Goal: Transaction & Acquisition: Purchase product/service

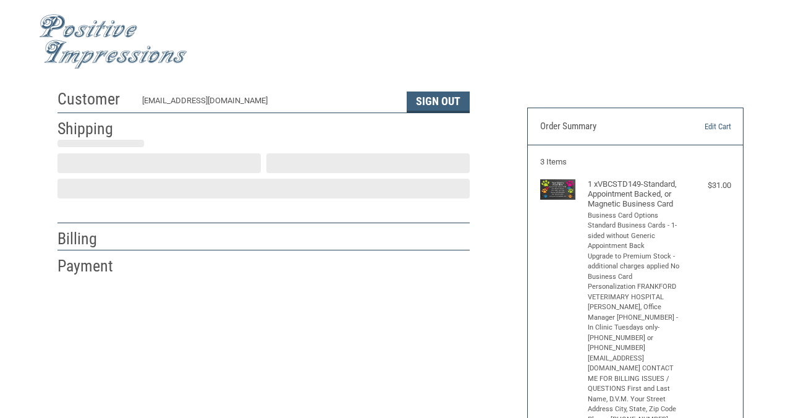
scroll to position [30, 0]
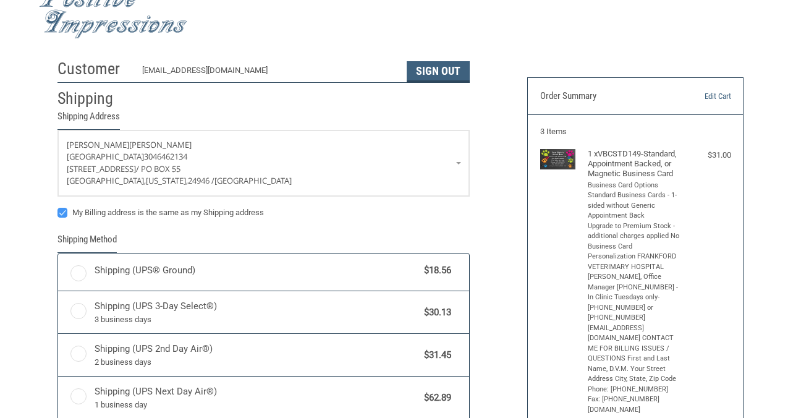
radio input "true"
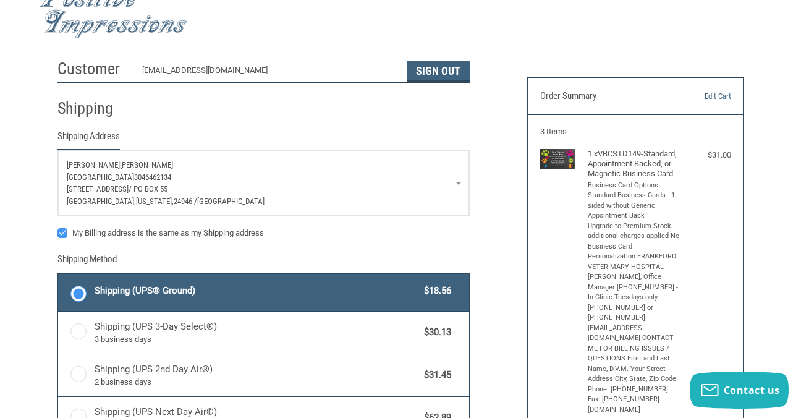
click at [214, 193] on p "[STREET_ADDRESS]" at bounding box center [264, 189] width 394 height 12
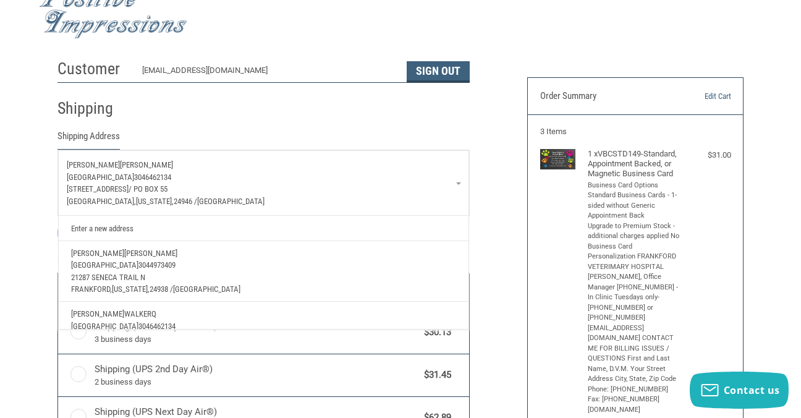
click at [213, 193] on p "[STREET_ADDRESS]" at bounding box center [264, 189] width 394 height 12
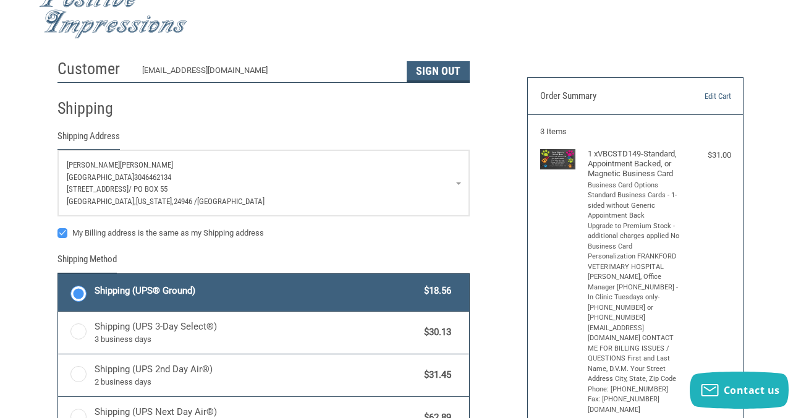
click at [212, 187] on p "[STREET_ADDRESS]" at bounding box center [264, 189] width 394 height 12
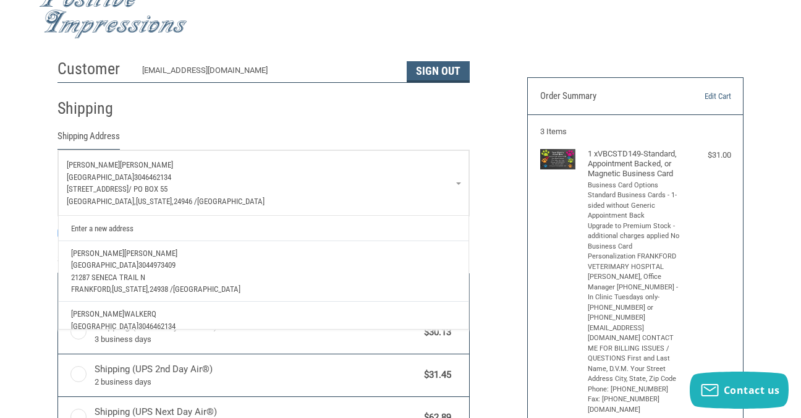
click at [455, 181] on p "[GEOGRAPHIC_DATA] 3046462134" at bounding box center [264, 177] width 394 height 12
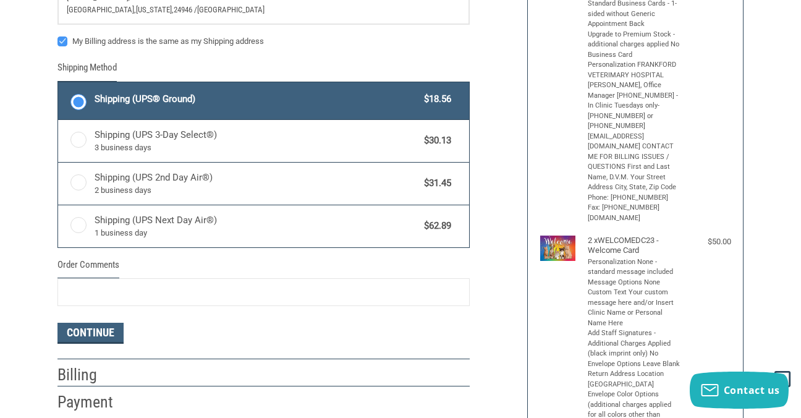
scroll to position [227, 0]
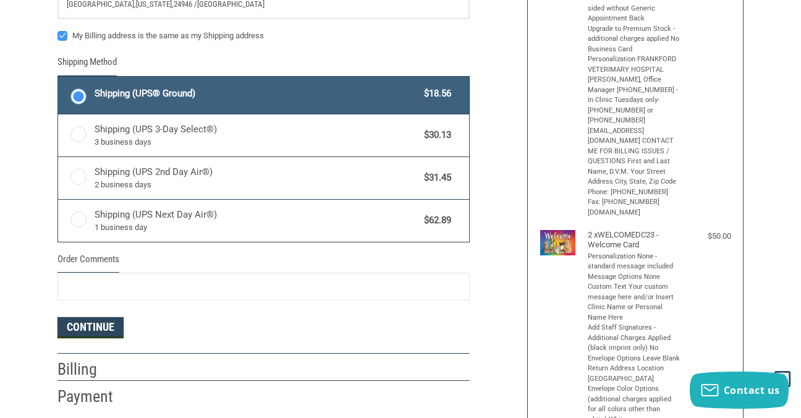
click at [111, 332] on button "Continue" at bounding box center [90, 327] width 66 height 21
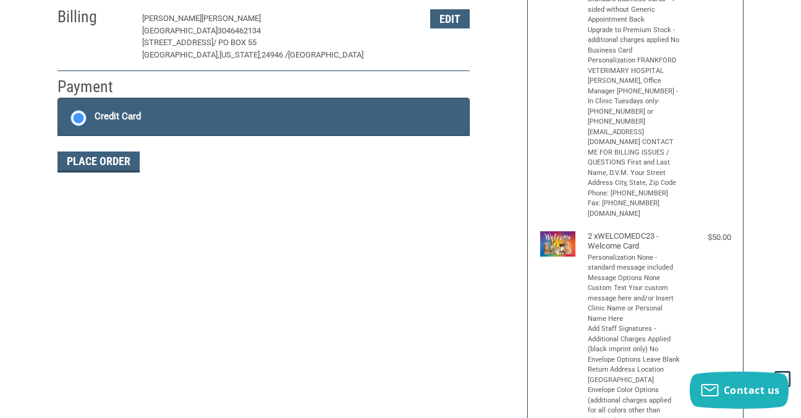
scroll to position [214, 0]
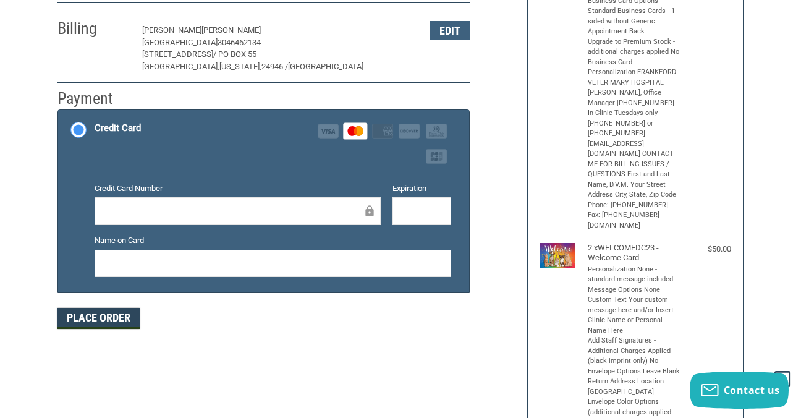
click at [116, 319] on button "Place Order" at bounding box center [98, 318] width 82 height 21
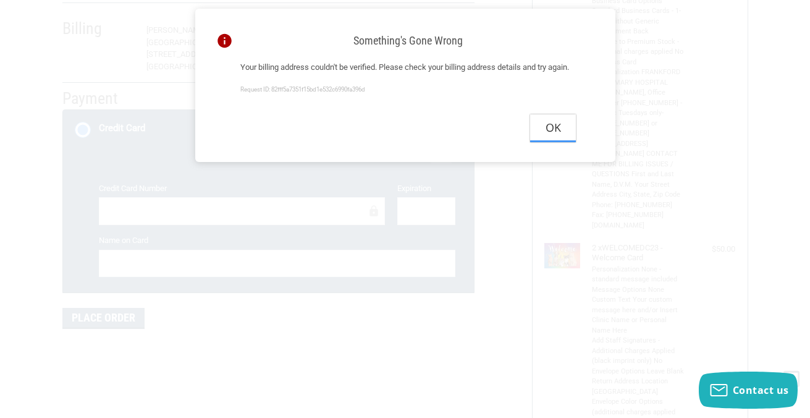
click at [548, 142] on button "Ok" at bounding box center [553, 128] width 46 height 28
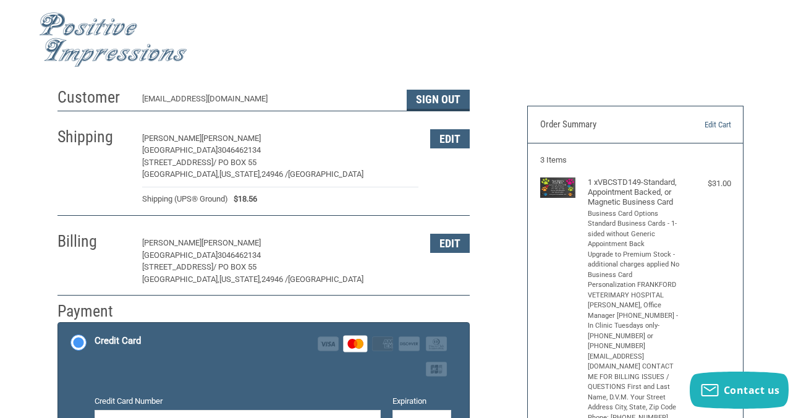
scroll to position [0, 0]
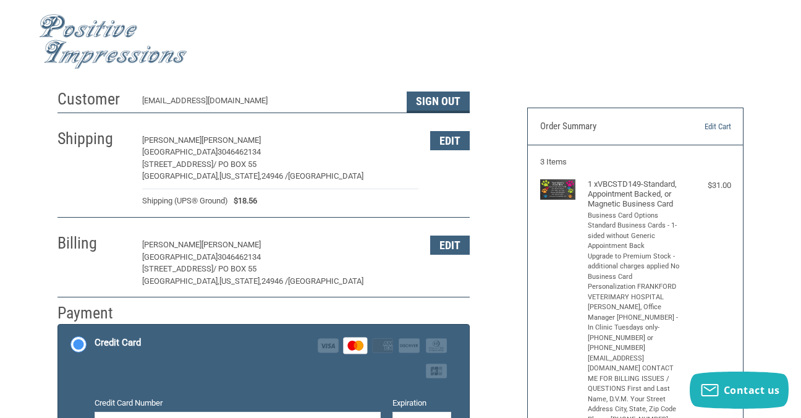
click at [438, 247] on button "Edit" at bounding box center [450, 244] width 40 height 19
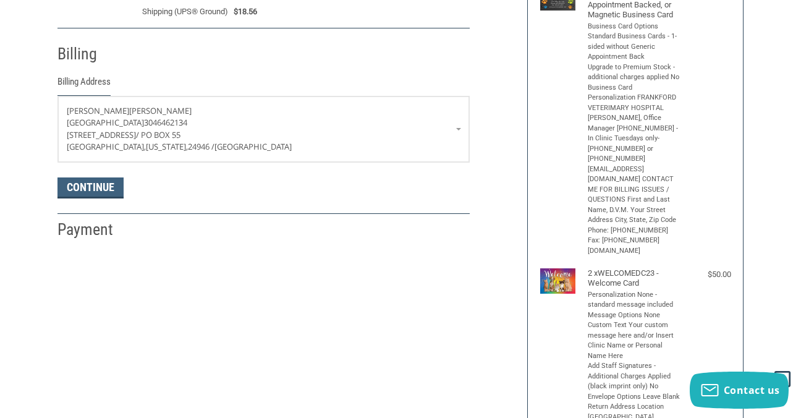
scroll to position [218, 0]
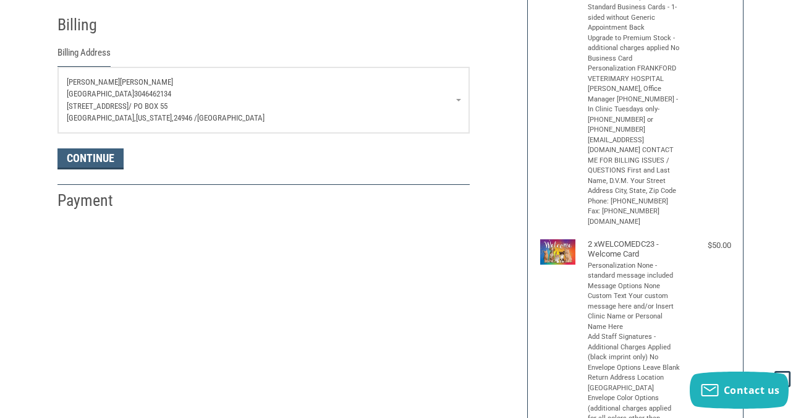
click at [129, 77] on p "[PERSON_NAME]" at bounding box center [264, 82] width 394 height 12
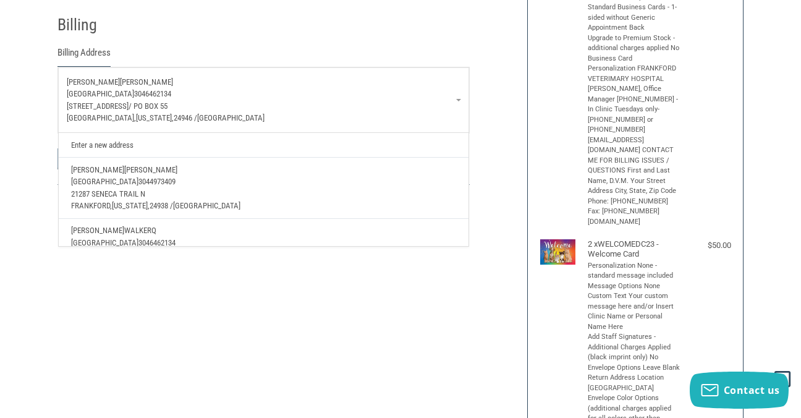
click at [127, 77] on p "[PERSON_NAME]" at bounding box center [264, 82] width 394 height 12
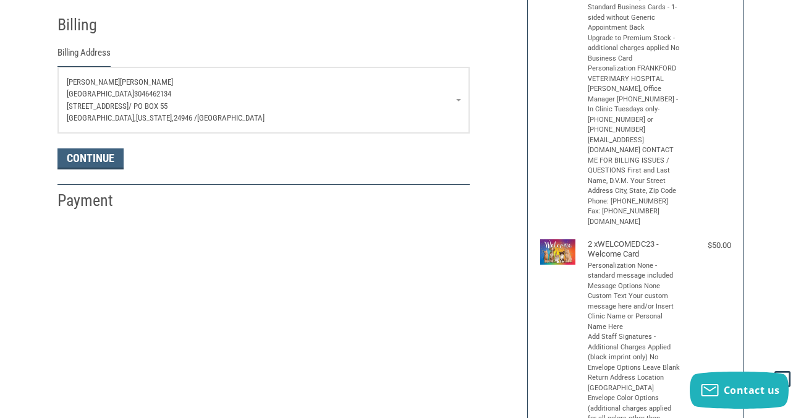
click at [126, 75] on link "[PERSON_NAME][GEOGRAPHIC_DATA] 3046462134 [STREET_ADDRESS][US_STATE]" at bounding box center [263, 100] width 411 height 66
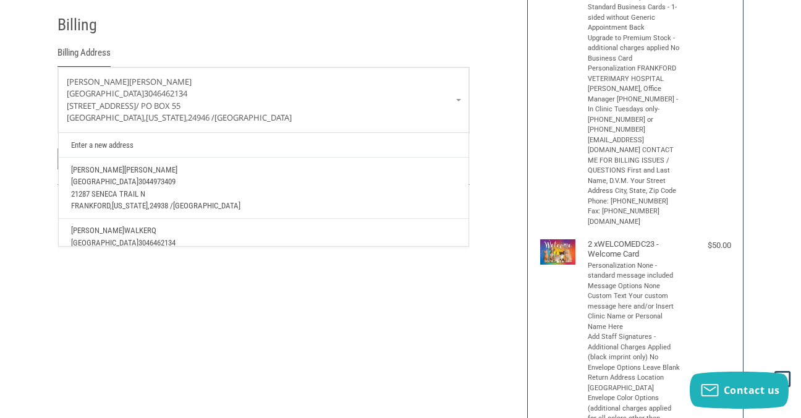
click at [121, 180] on span "[GEOGRAPHIC_DATA]" at bounding box center [104, 181] width 67 height 9
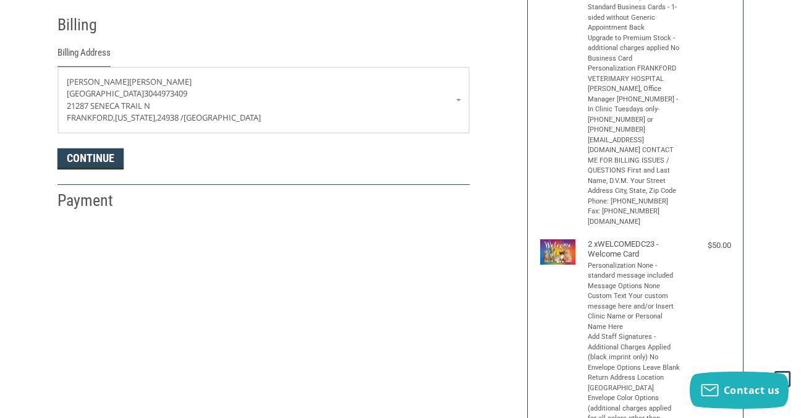
click at [104, 159] on button "Continue" at bounding box center [90, 158] width 66 height 21
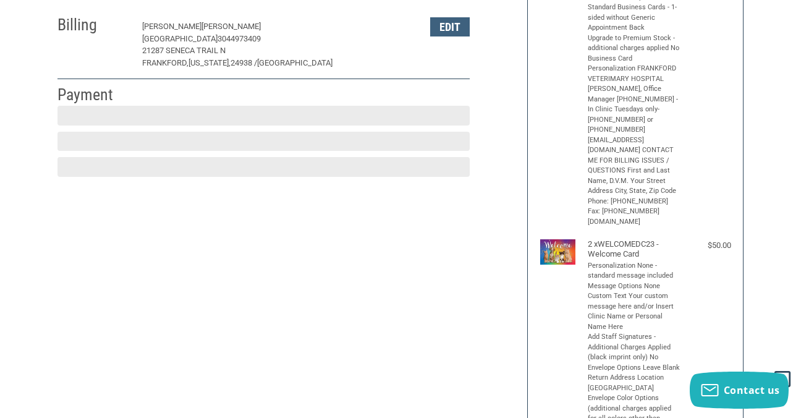
scroll to position [214, 0]
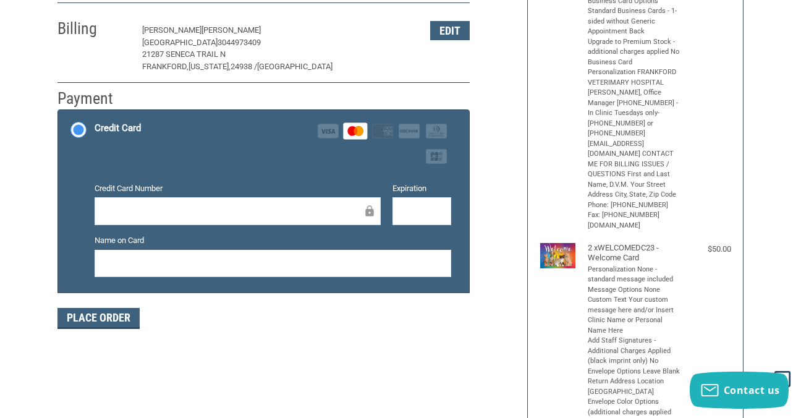
click at [368, 208] on icon at bounding box center [369, 211] width 12 height 28
click at [397, 208] on div at bounding box center [421, 211] width 59 height 28
click at [343, 352] on div "Customer [EMAIL_ADDRESS][DOMAIN_NAME] Sign Out Shipping [PERSON_NAME] [GEOGRAPH…" at bounding box center [400, 248] width 723 height 758
click at [96, 321] on button "Place Order" at bounding box center [98, 318] width 82 height 21
